Goal: Answer question/provide support: Share knowledge or assist other users

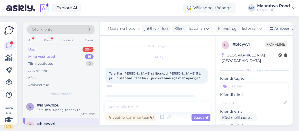
scroll to position [138, 0]
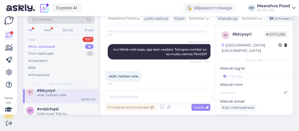
click at [55, 41] on div "Uus 99+" at bounding box center [60, 39] width 67 height 7
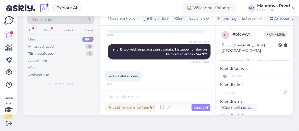
scroll to position [0, 0]
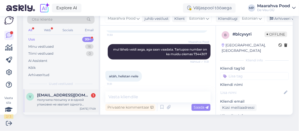
click at [72, 100] on div "получила посылку и в одной упаковке не хватает одного тюльпана.Должно быть шест…" at bounding box center [66, 101] width 59 height 9
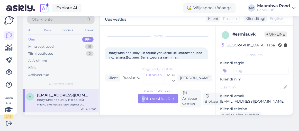
click at [141, 99] on div "Russian to Estonian Võta vestlus üle" at bounding box center [158, 98] width 41 height 9
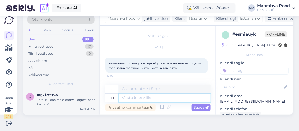
click at [178, 100] on textarea at bounding box center [165, 97] width 92 height 9
click at [184, 74] on div "[DATE] получила посылку и в одной упаковке не хватает одного тюльпана.Должно бы…" at bounding box center [157, 60] width 105 height 38
click at [211, 65] on icon at bounding box center [211, 65] width 1 height 3
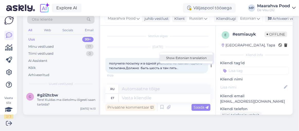
click at [199, 59] on link "Show Estonian translation" at bounding box center [186, 58] width 53 height 7
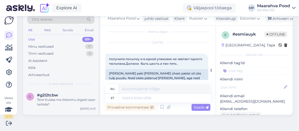
scroll to position [12, 0]
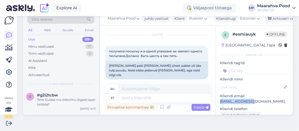
drag, startPoint x: 245, startPoint y: 100, endPoint x: 217, endPoint y: 101, distance: 28.3
click at [220, 101] on p "[EMAIL_ADDRESS][DOMAIN_NAME]" at bounding box center [254, 100] width 69 height 5
copy p "[EMAIL_ADDRESS][DOMAIN_NAME]"
